Goal: Task Accomplishment & Management: Manage account settings

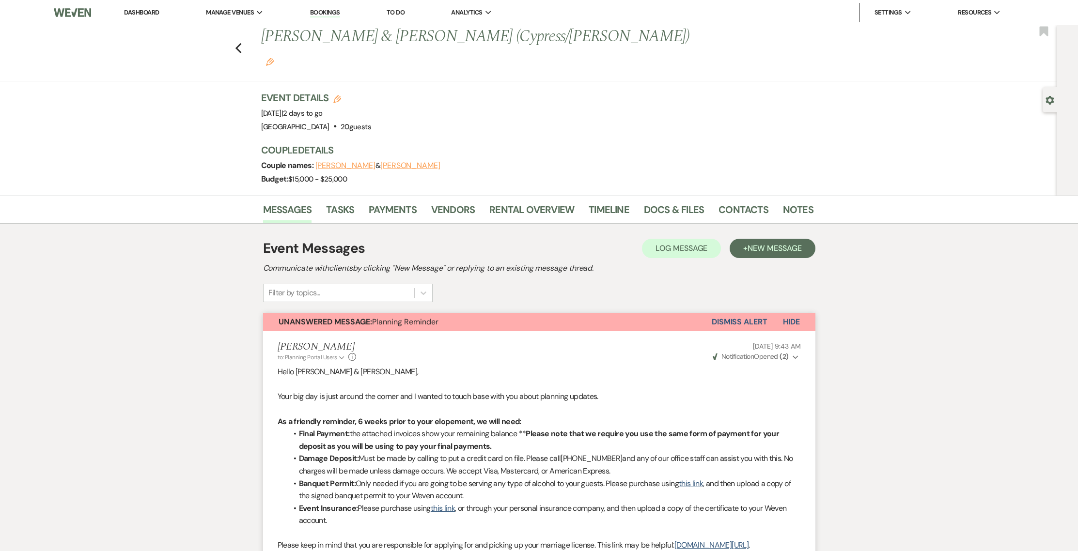
click at [155, 19] on li "Dashboard" at bounding box center [141, 12] width 45 height 19
click at [154, 16] on li "Dashboard" at bounding box center [141, 12] width 45 height 19
click at [153, 15] on link "Dashboard" at bounding box center [141, 12] width 35 height 8
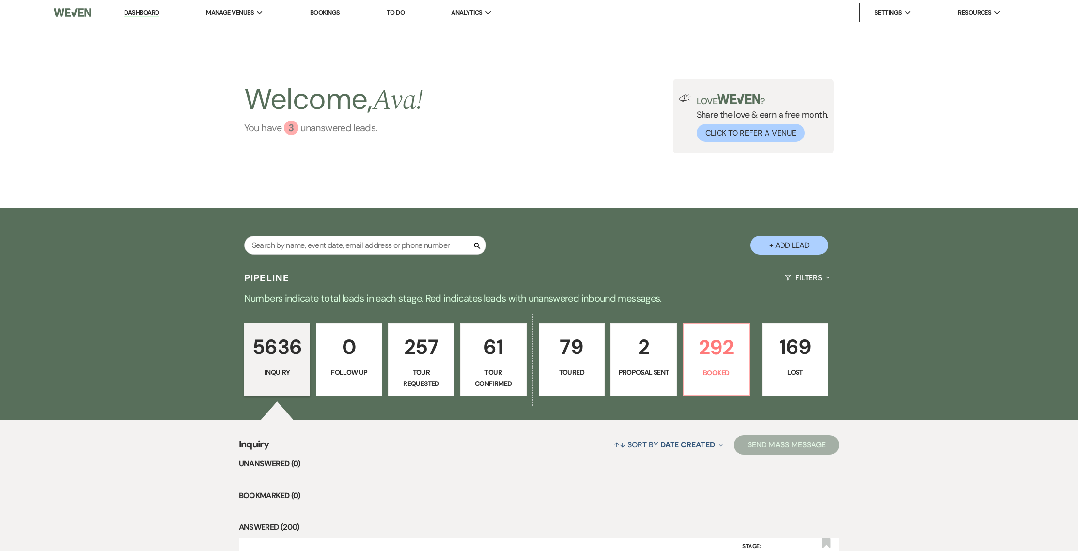
click at [282, 122] on link "You have 3 unanswered lead s ." at bounding box center [333, 128] width 179 height 15
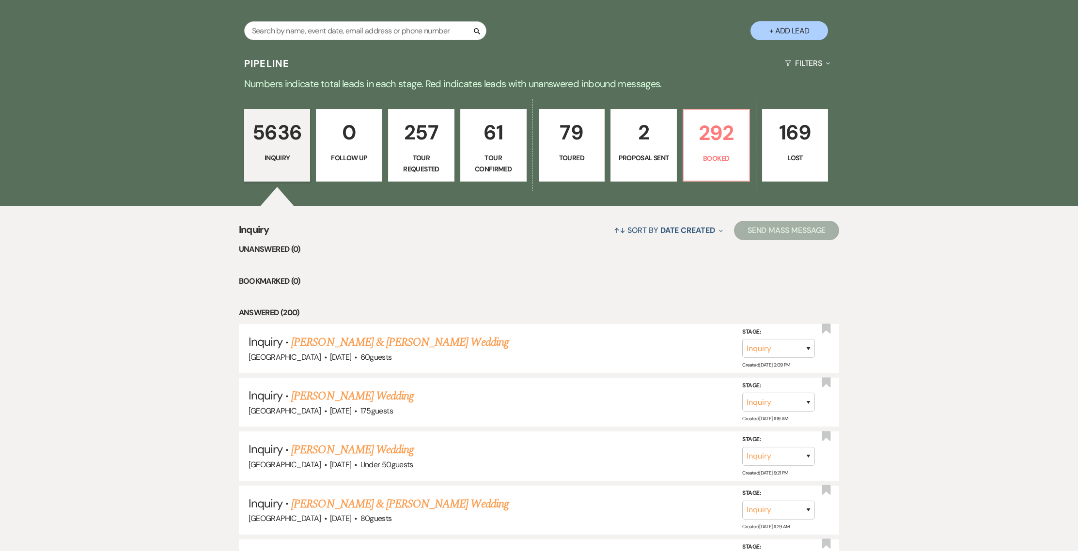
scroll to position [221, 0]
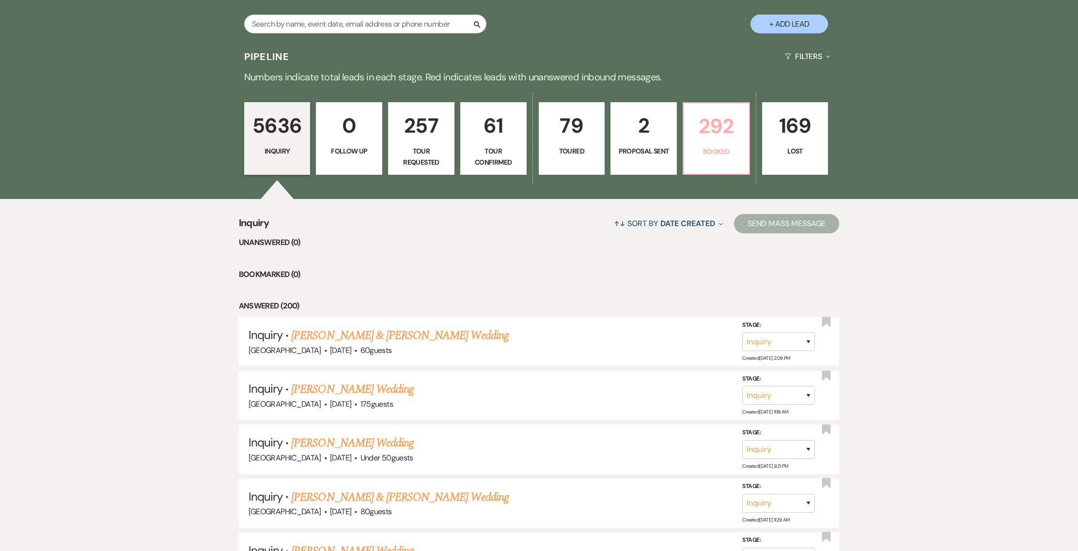
click at [690, 113] on p "292" at bounding box center [717, 126] width 54 height 32
